Goal: Register for event/course

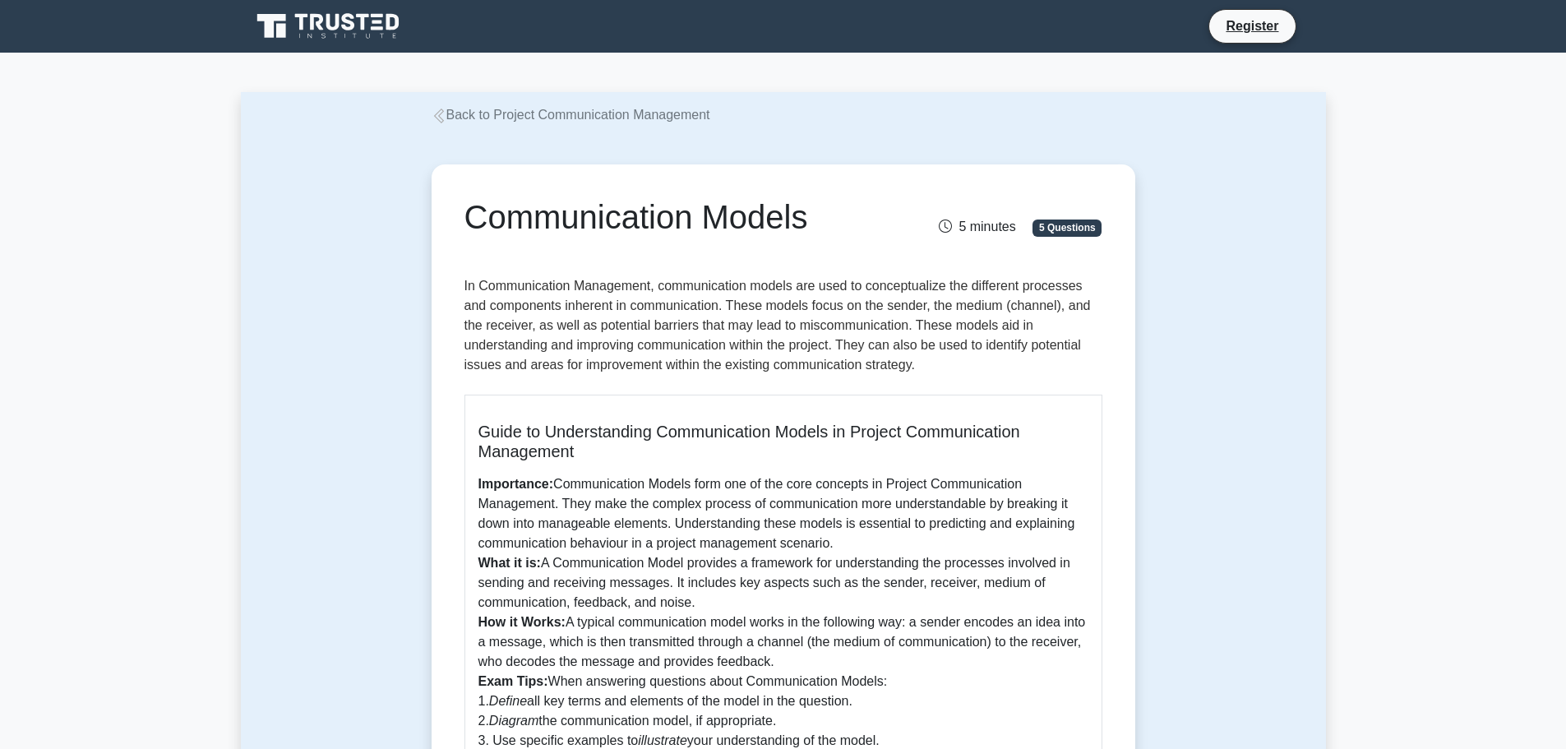
drag, startPoint x: 1565, startPoint y: 224, endPoint x: 1570, endPoint y: 200, distance: 24.3
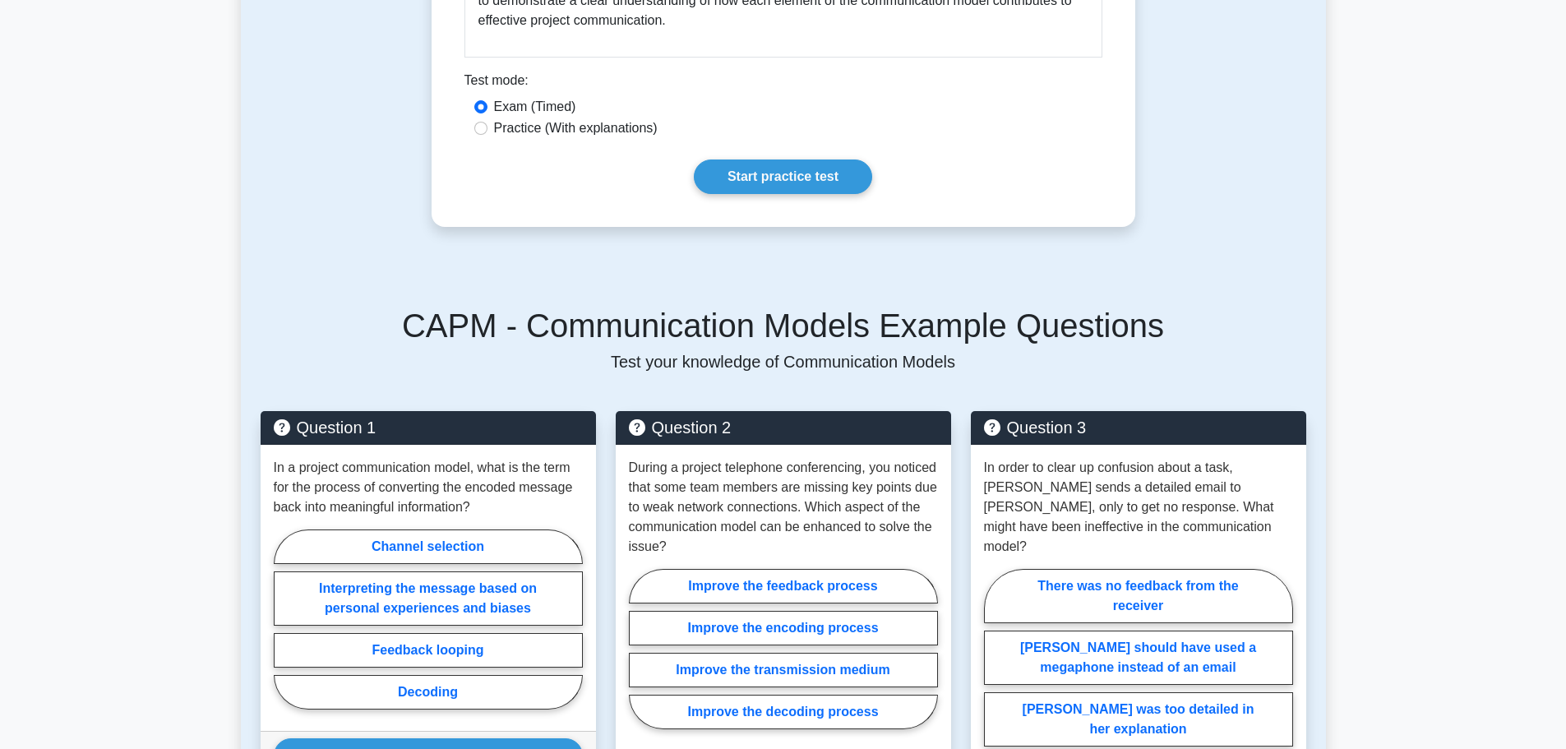
scroll to position [810, 0]
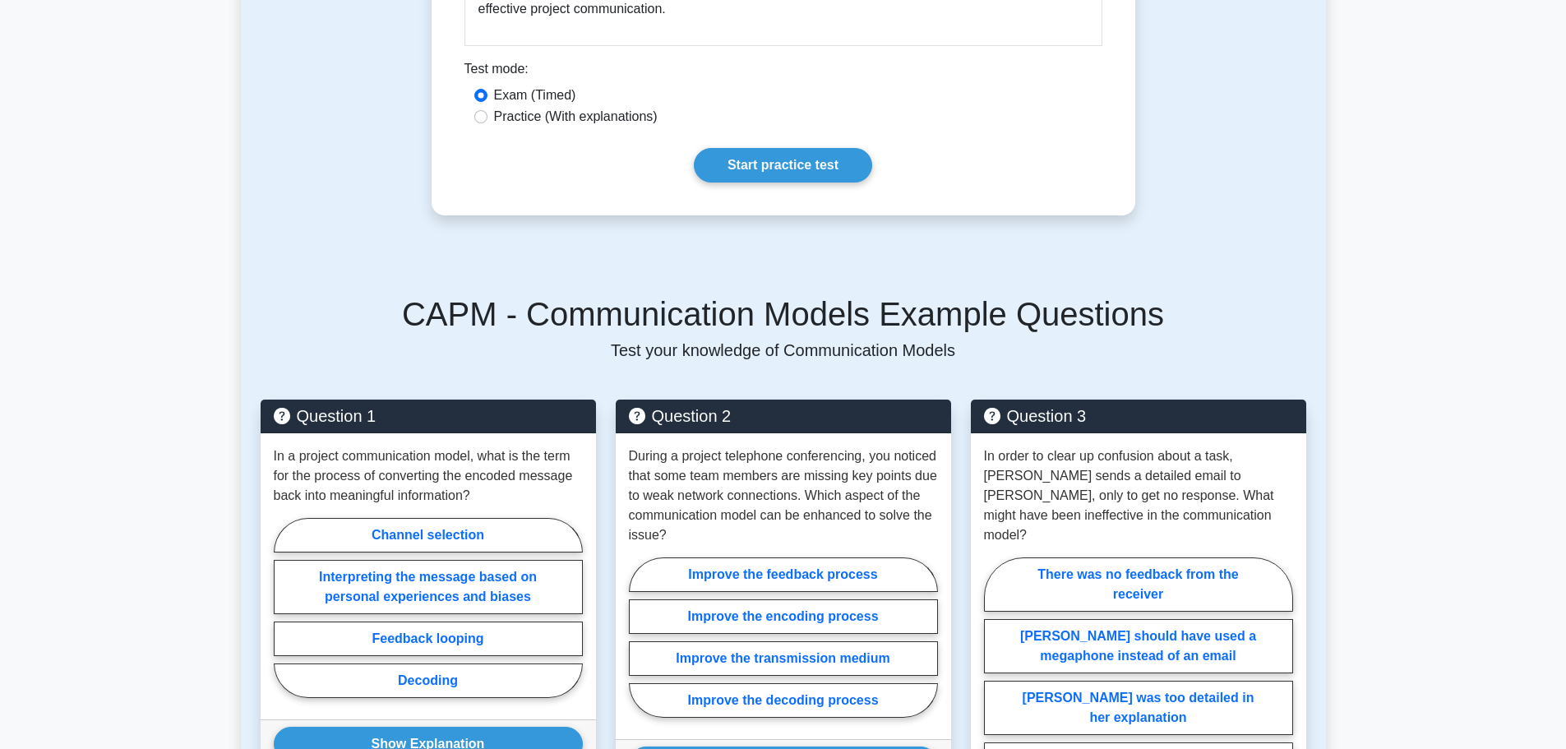
drag, startPoint x: 1557, startPoint y: 375, endPoint x: 1575, endPoint y: 418, distance: 47.2
click at [1565, 418] on html "Register 1." at bounding box center [783, 475] width 1566 height 2570
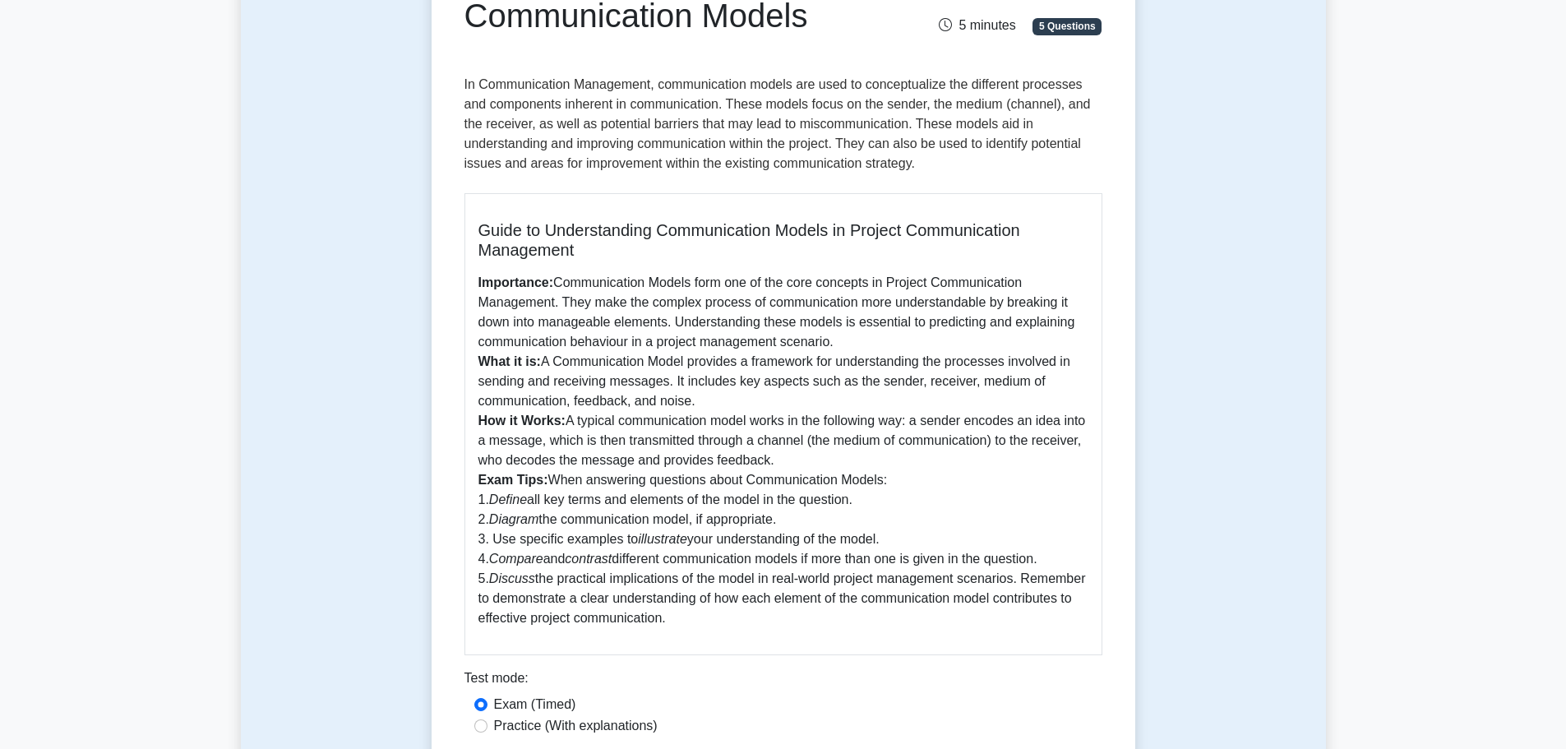
scroll to position [0, 0]
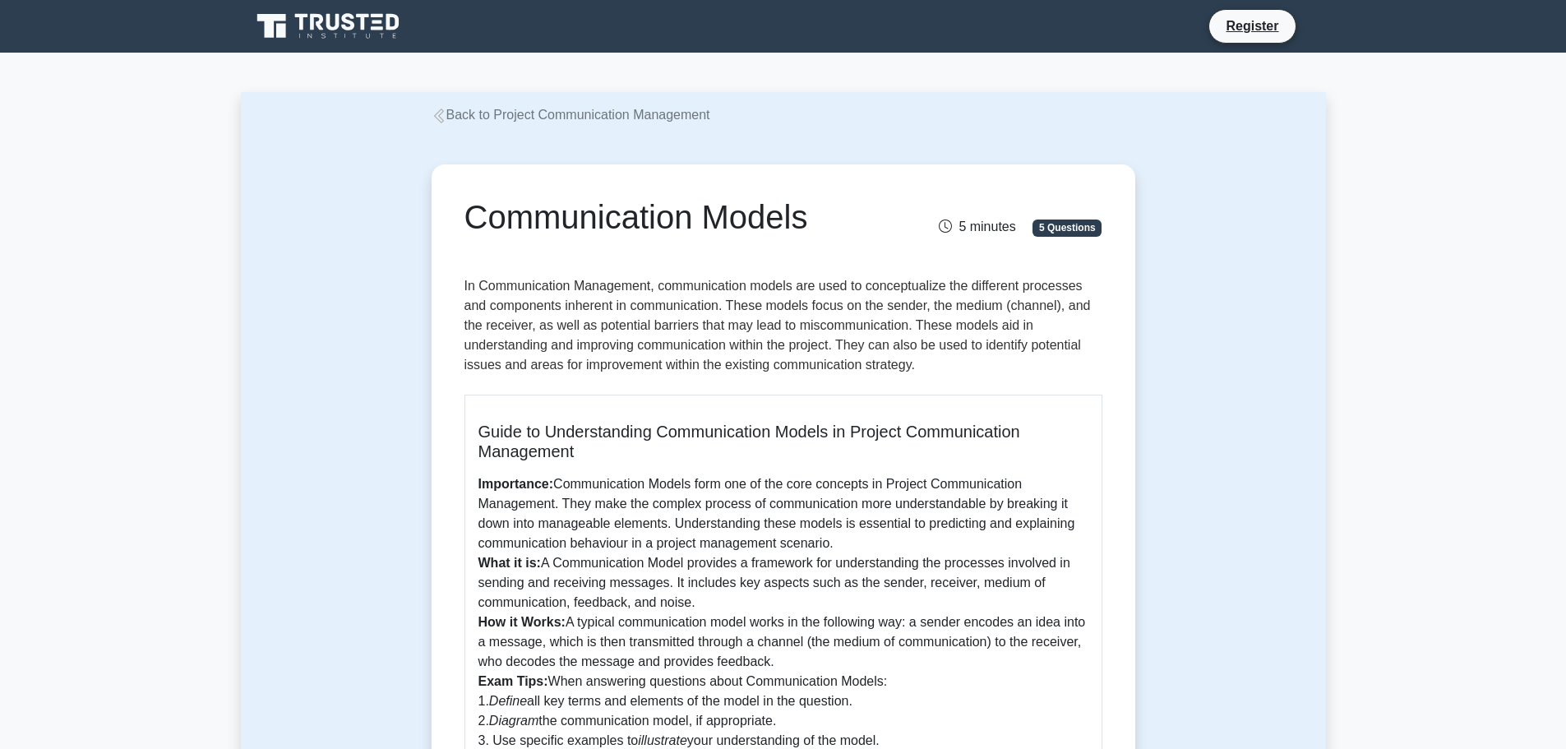
click at [441, 122] on icon at bounding box center [438, 115] width 15 height 15
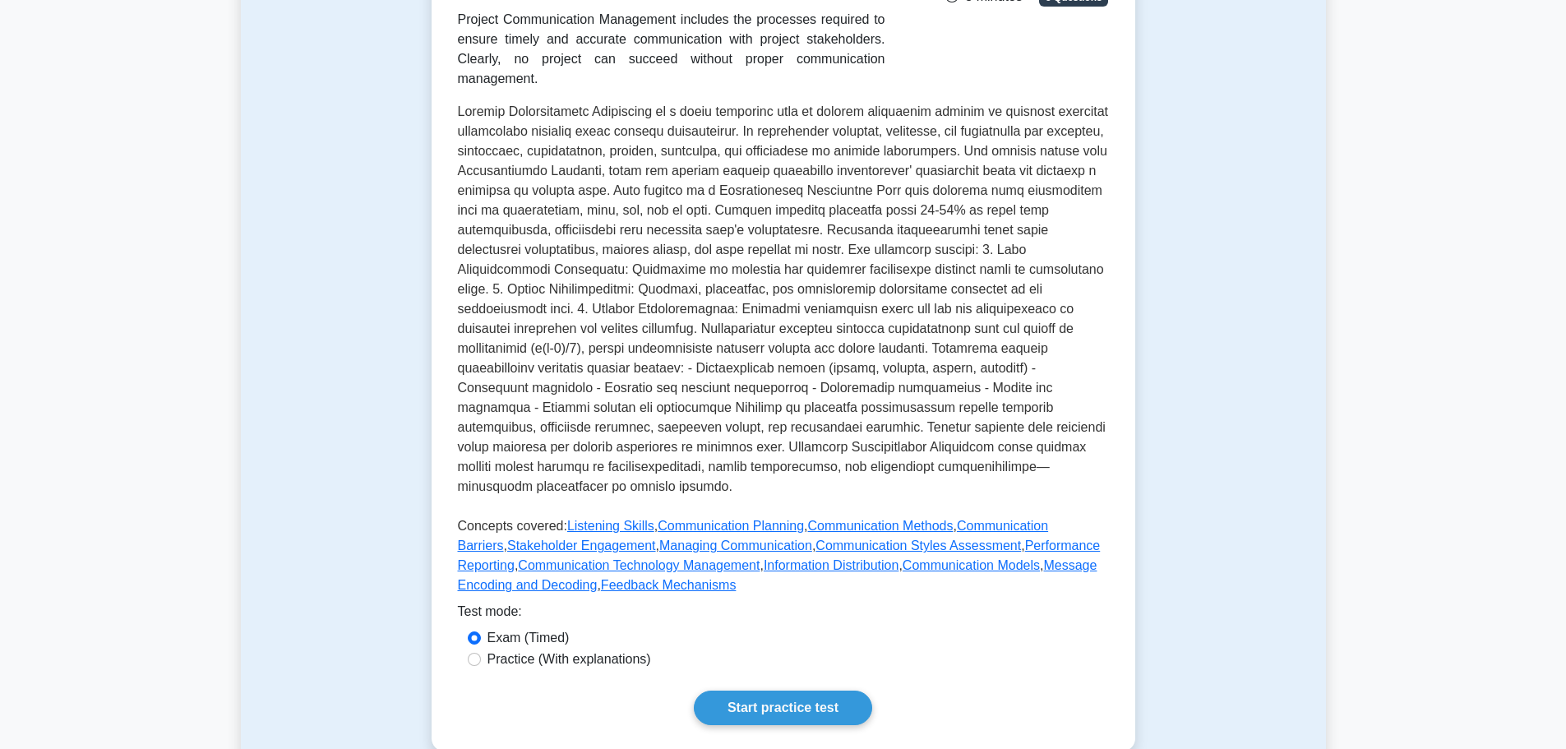
scroll to position [339, 0]
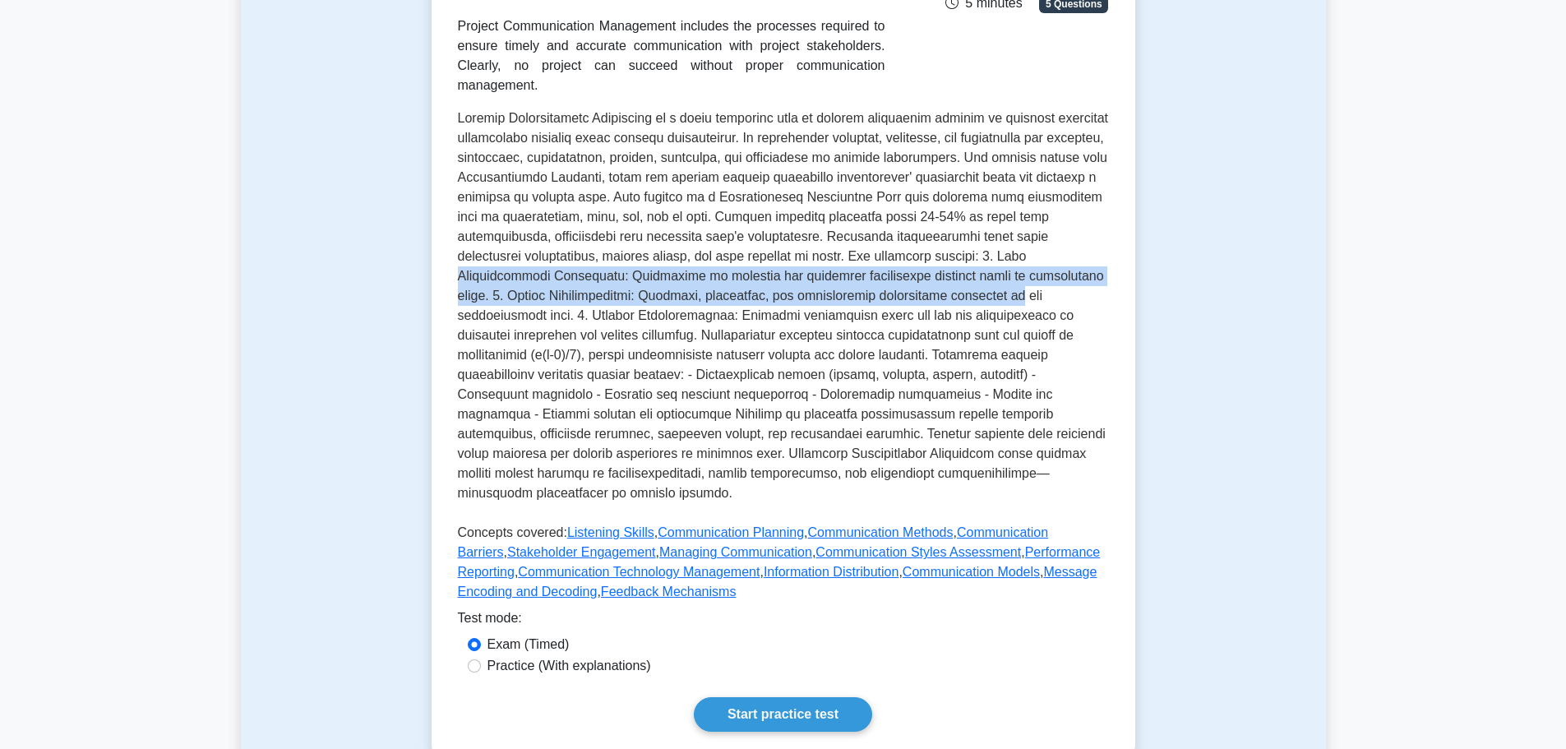
drag, startPoint x: 1544, startPoint y: 272, endPoint x: 1543, endPoint y: 238, distance: 34.5
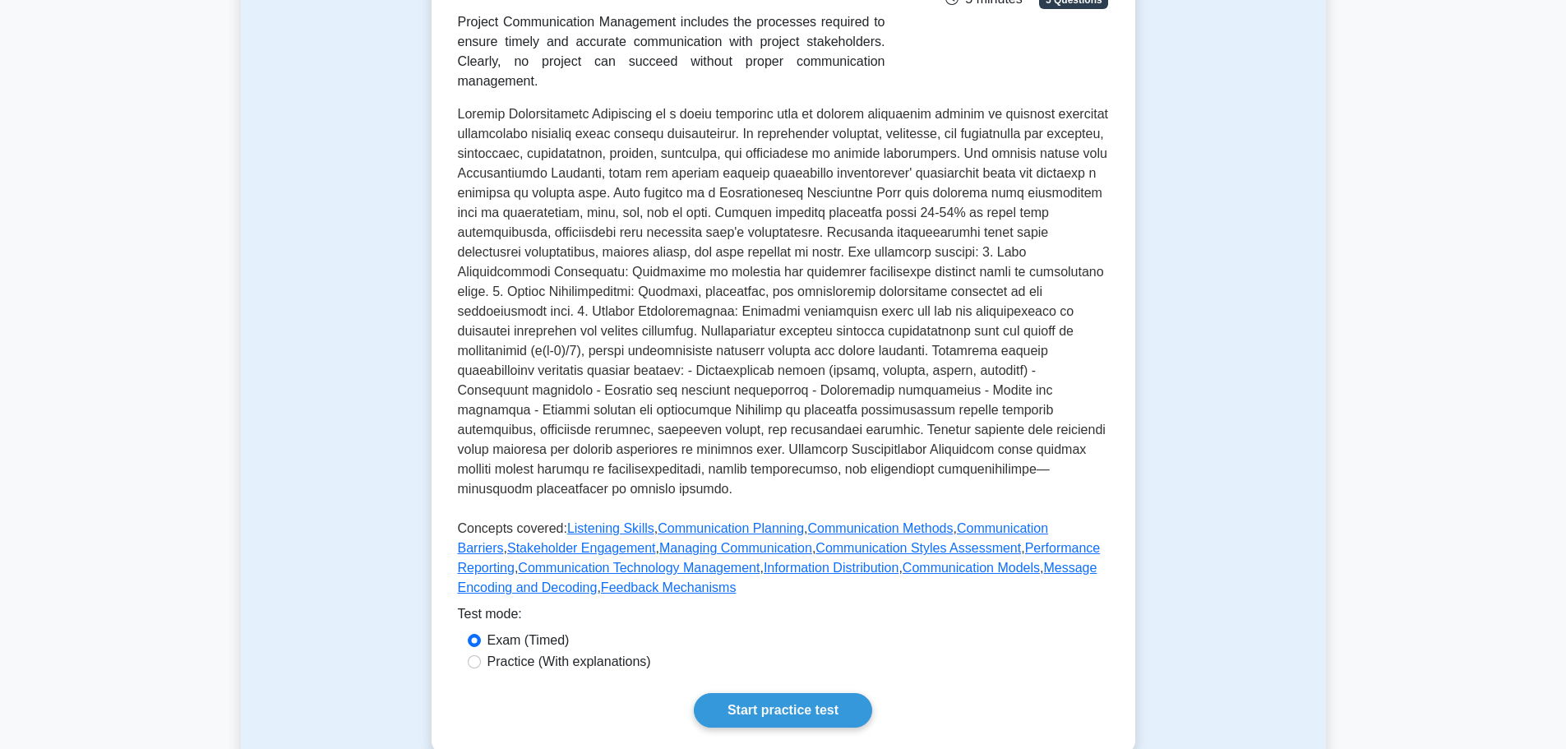
click at [1123, 439] on div "Project Communication Management Manages project communications Project Communi…" at bounding box center [782, 311] width 703 height 886
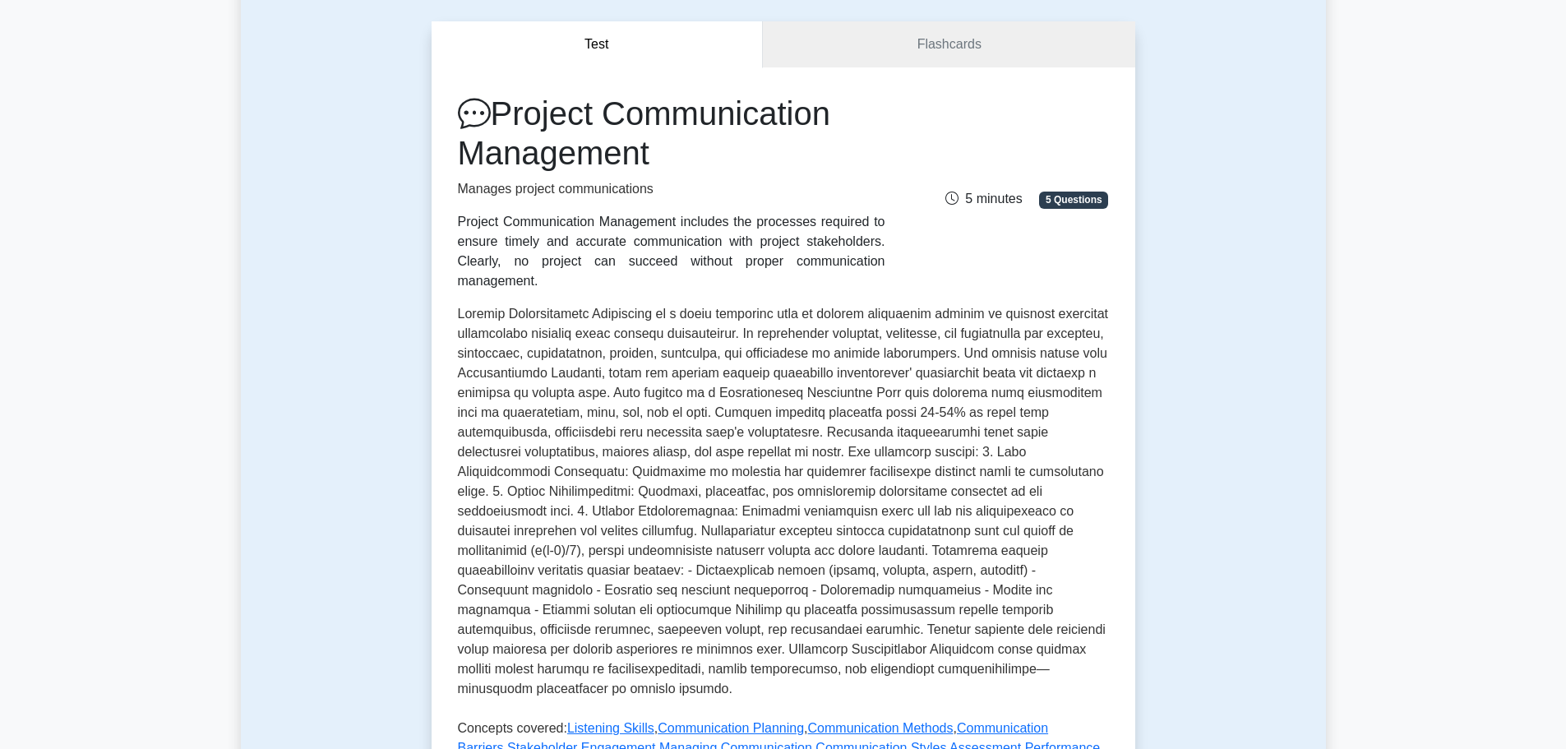
scroll to position [145, 0]
